Goal: Task Accomplishment & Management: Use online tool/utility

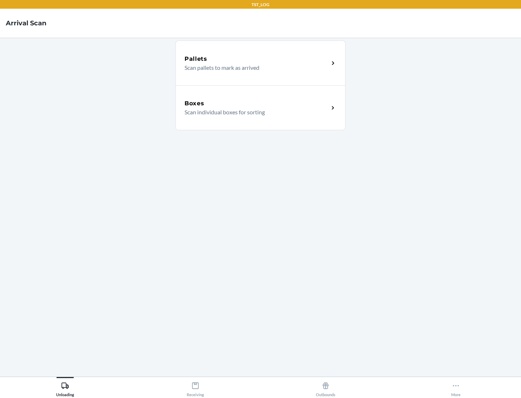
click at [256, 103] on div "Boxes" at bounding box center [256, 103] width 144 height 9
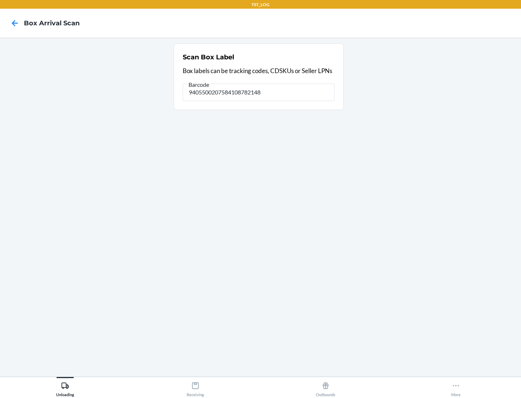
type input "9405500207584108782148"
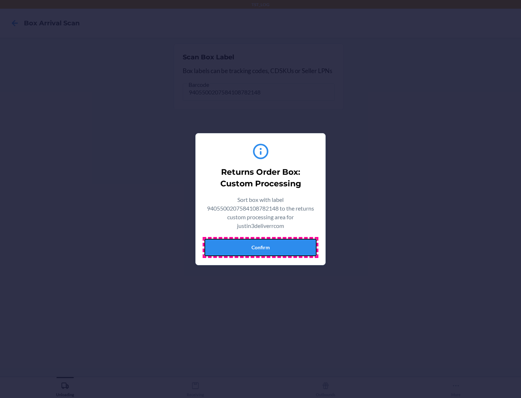
click at [260, 247] on button "Confirm" at bounding box center [260, 247] width 112 height 17
